Goal: Task Accomplishment & Management: Manage account settings

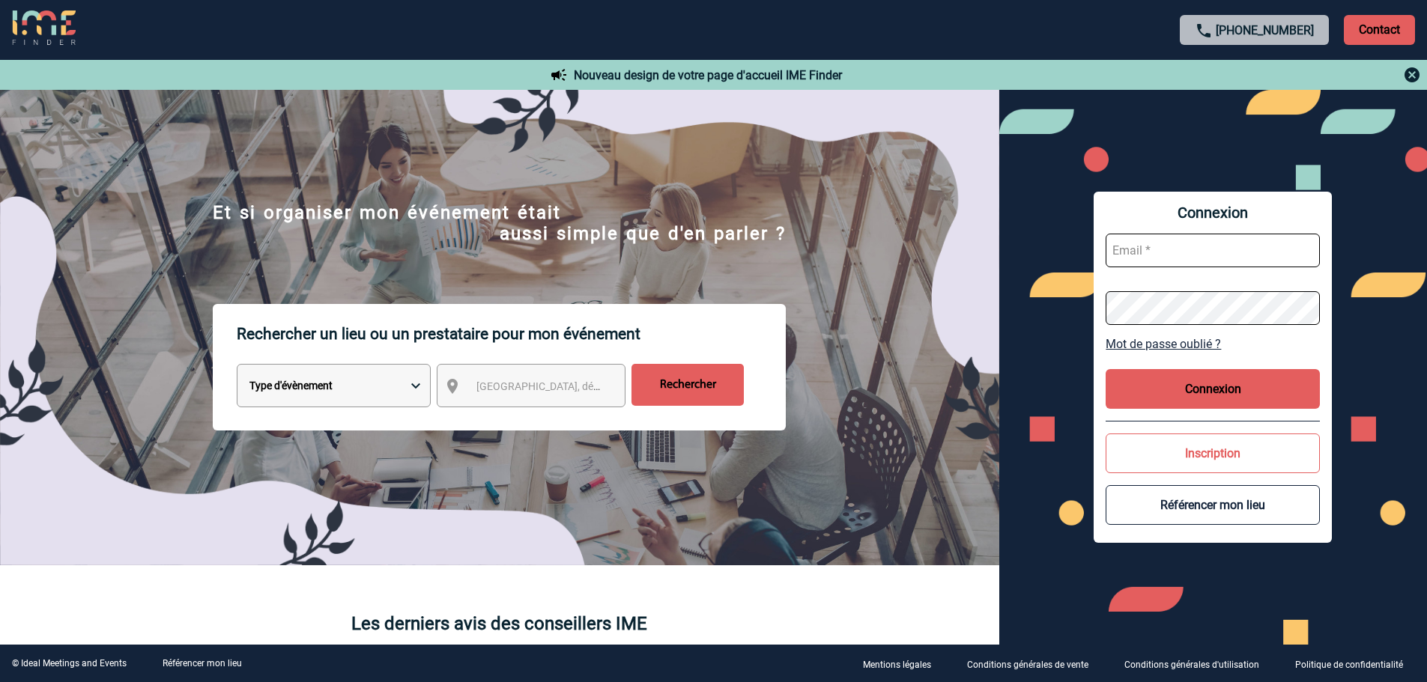
click at [1250, 258] on input "text" at bounding box center [1212, 251] width 214 height 34
paste input "﻿[EMAIL_ADDRESS][DOMAIN_NAME]"
click at [1232, 396] on button "Connexion" at bounding box center [1212, 389] width 214 height 40
click at [1246, 387] on button "Connexion" at bounding box center [1212, 389] width 214 height 40
click at [1181, 251] on input "﻿[EMAIL_ADDRESS][DOMAIN_NAME]" at bounding box center [1212, 251] width 214 height 34
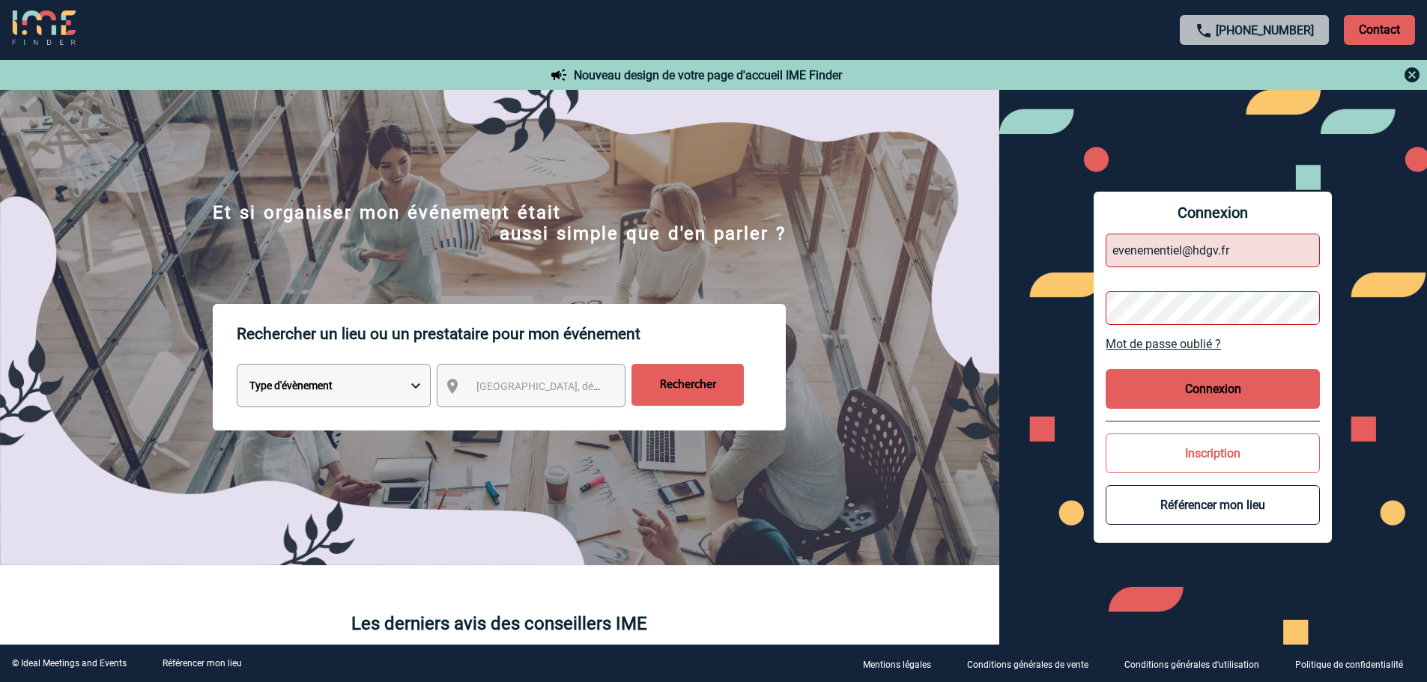
click at [1219, 250] on input "﻿[EMAIL_ADDRESS][DOMAIN_NAME]" at bounding box center [1212, 251] width 214 height 34
click at [1287, 258] on input "﻿[EMAIL_ADDRESS][DOMAIN_NAME]" at bounding box center [1212, 251] width 214 height 34
click at [1277, 380] on button "Connexion" at bounding box center [1212, 389] width 214 height 40
click at [1181, 249] on input "﻿[EMAIL_ADDRESS][DOMAIN_NAME]" at bounding box center [1212, 251] width 214 height 34
type input "﻿[EMAIL_ADDRESS][DOMAIN_NAME]"
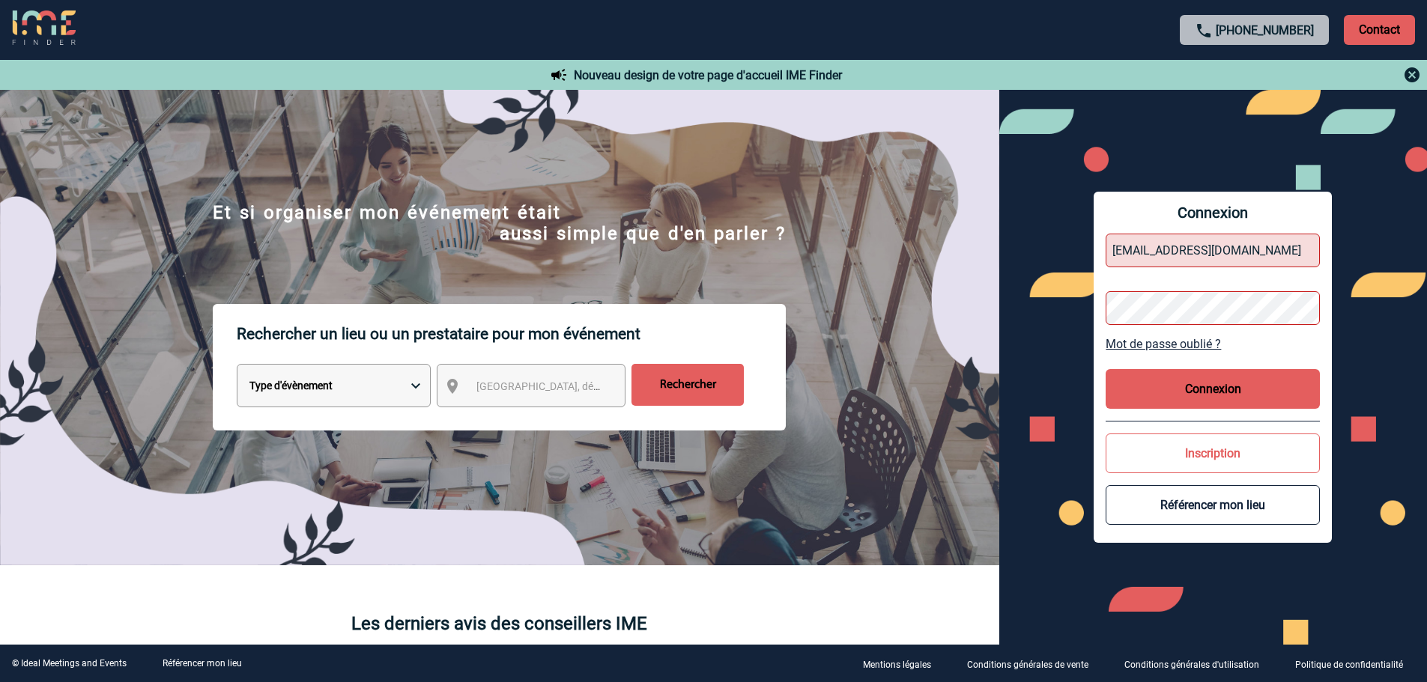
click at [1174, 386] on button "Connexion" at bounding box center [1212, 389] width 214 height 40
click at [1249, 391] on button "Connexion" at bounding box center [1212, 389] width 214 height 40
click at [1202, 392] on button "Connexion" at bounding box center [1212, 389] width 214 height 40
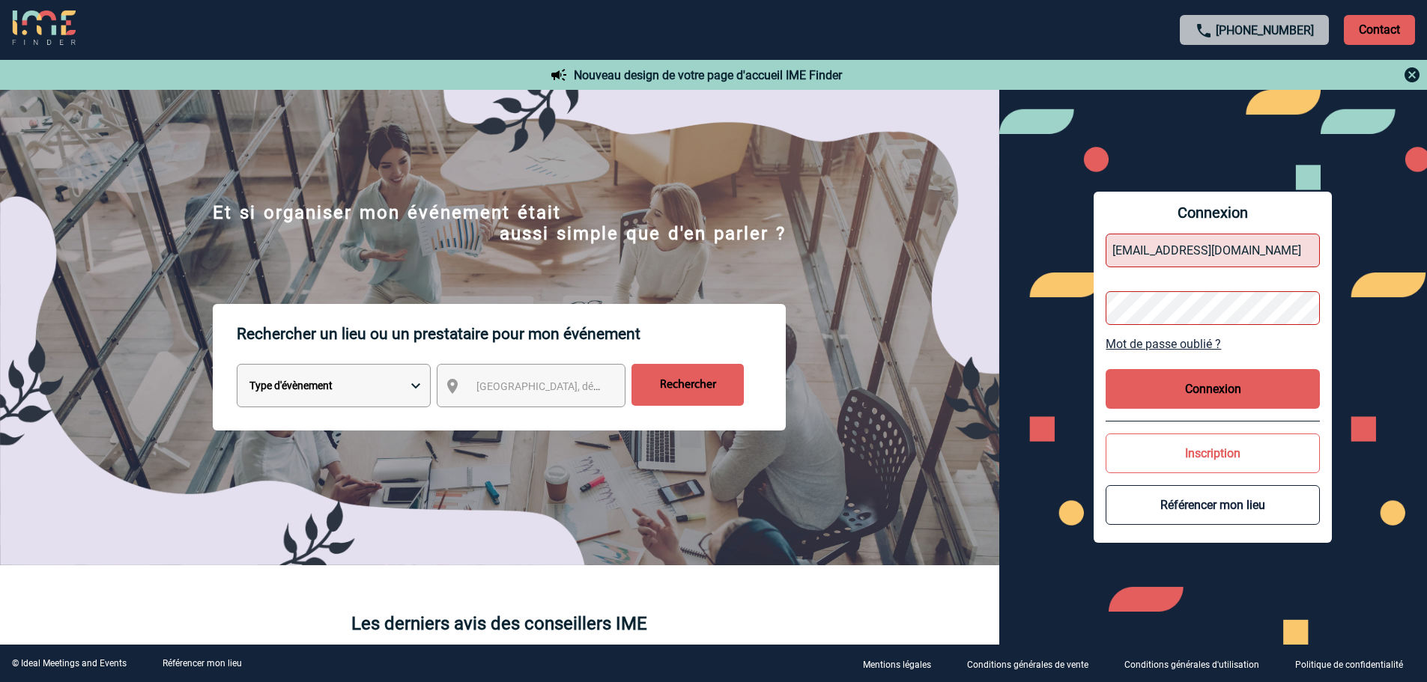
click at [1177, 341] on link "Mot de passe oublié ?" at bounding box center [1212, 344] width 214 height 14
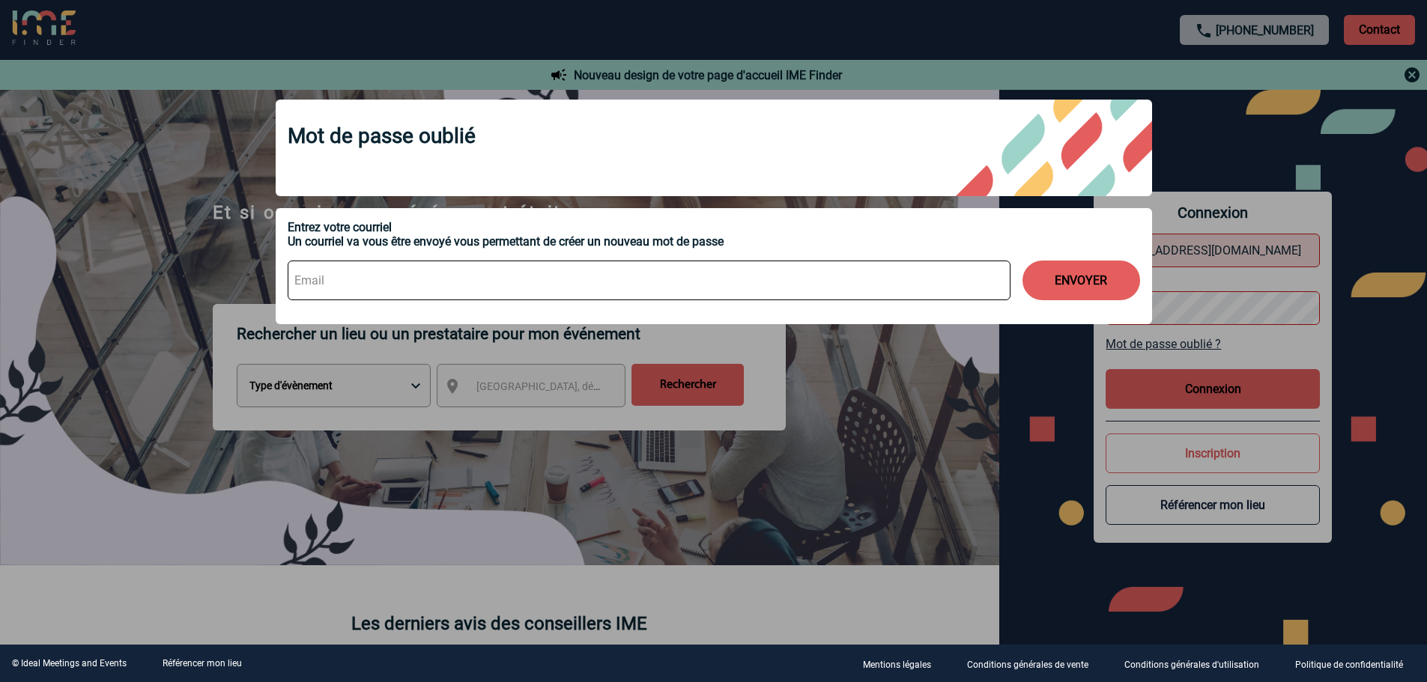
click at [461, 280] on input at bounding box center [649, 281] width 723 height 40
type input "[EMAIL_ADDRESS][DOMAIN_NAME]"
click at [1022, 261] on button "ENVOYER" at bounding box center [1081, 281] width 118 height 40
